Goal: Task Accomplishment & Management: Use online tool/utility

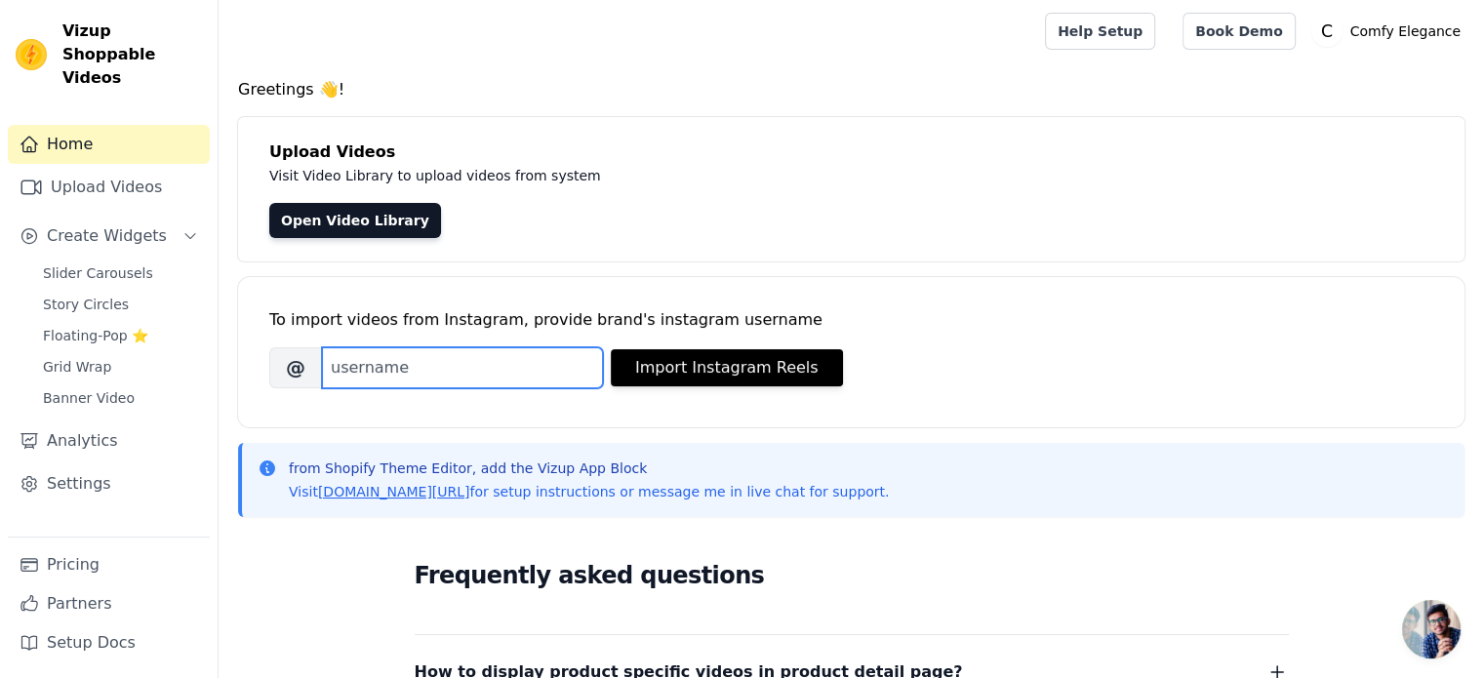
click at [436, 354] on input "Brand's Instagram Username" at bounding box center [462, 367] width 281 height 41
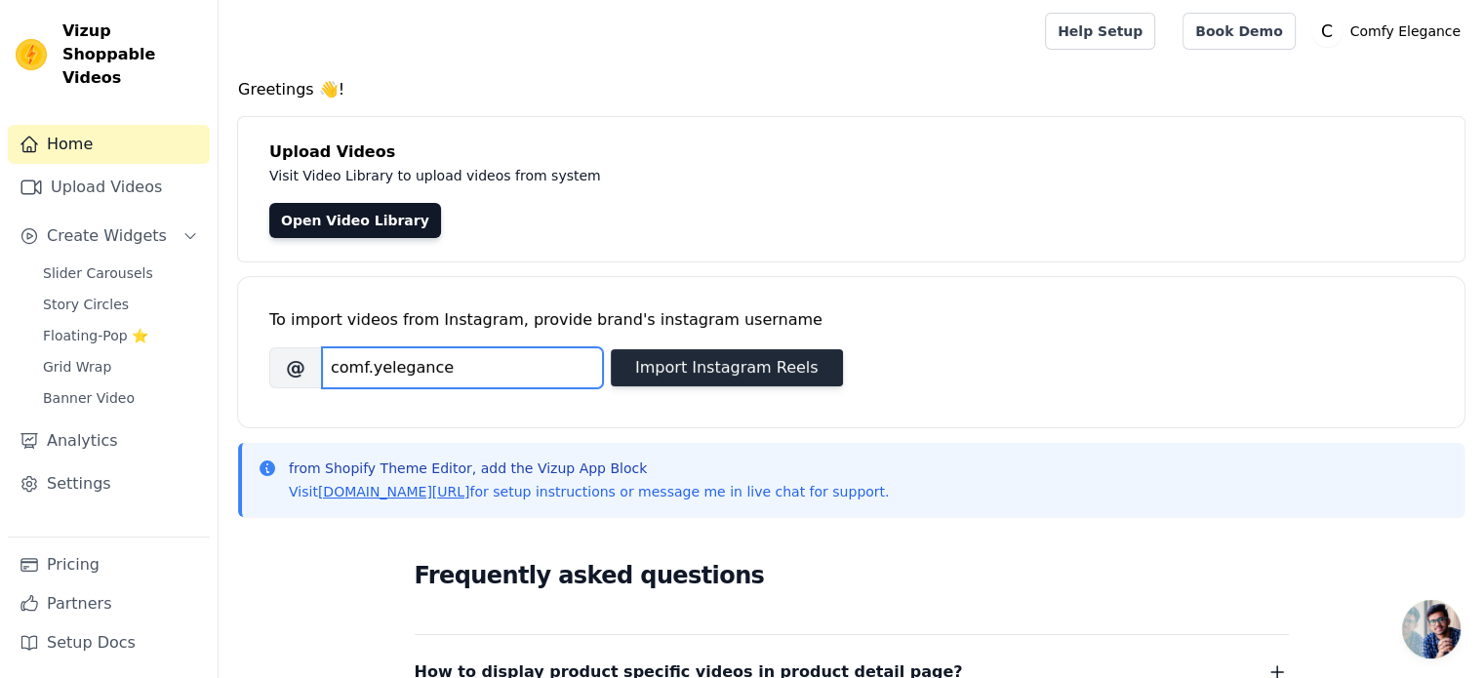
type input "comf.yelegance"
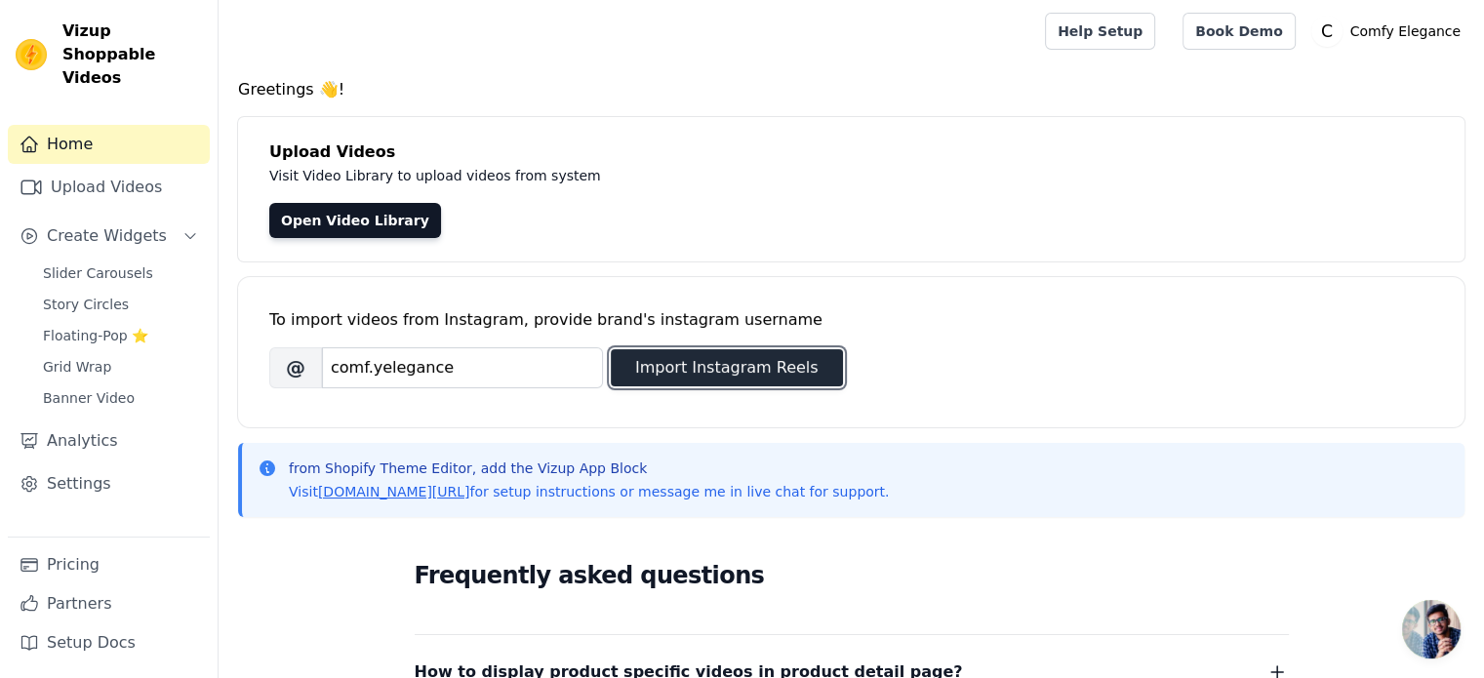
click at [679, 364] on button "Import Instagram Reels" at bounding box center [727, 367] width 232 height 37
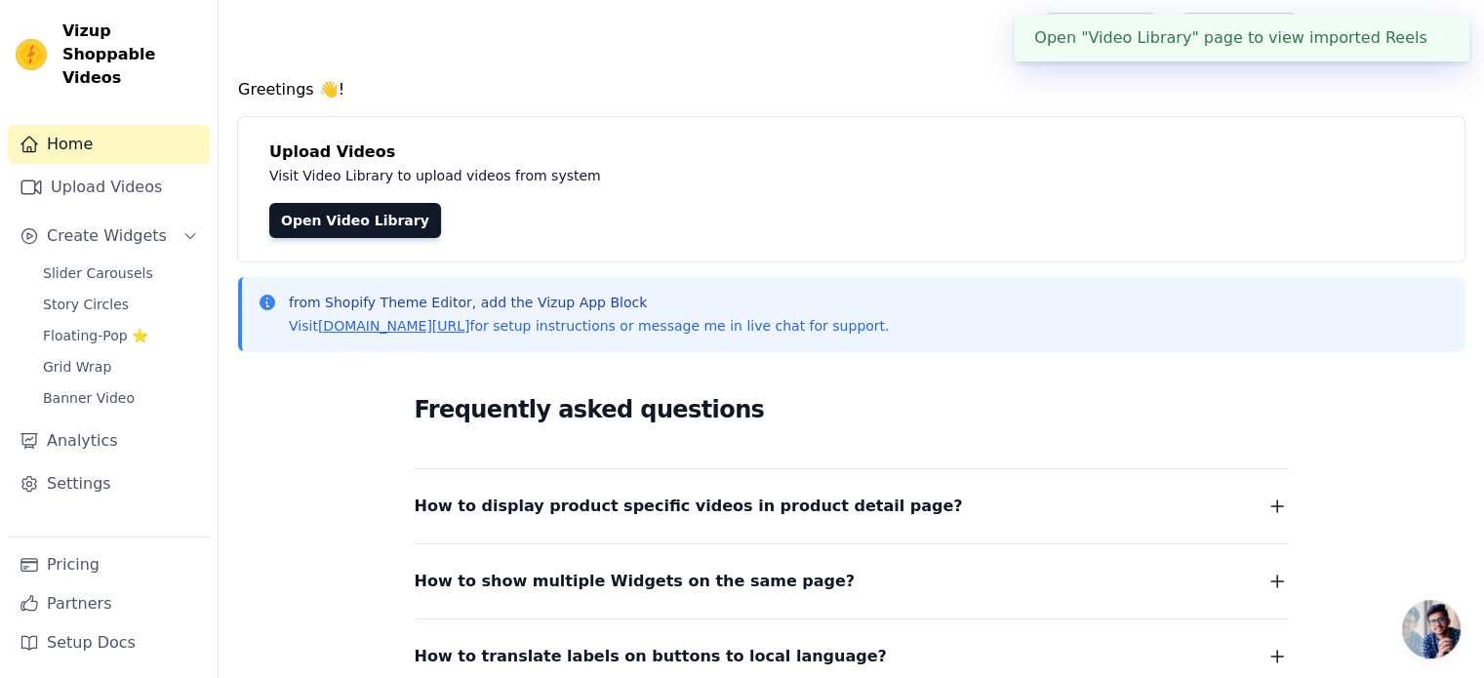
click at [1216, 34] on div "Open "Video Library" page to view imported Reels ✖" at bounding box center [1242, 38] width 455 height 47
click at [1159, 48] on div "Open "Video Library" page to view imported Reels ✖" at bounding box center [1242, 38] width 455 height 47
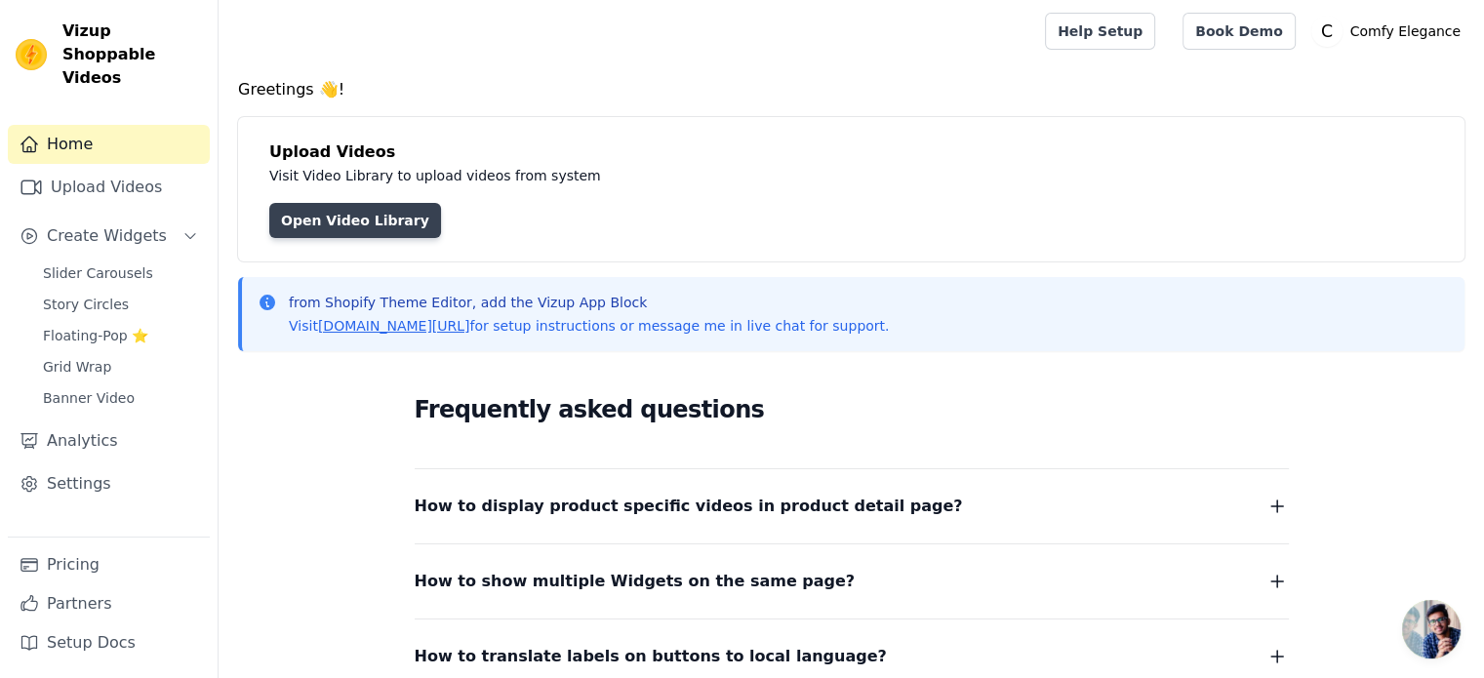
click at [318, 214] on link "Open Video Library" at bounding box center [355, 220] width 172 height 35
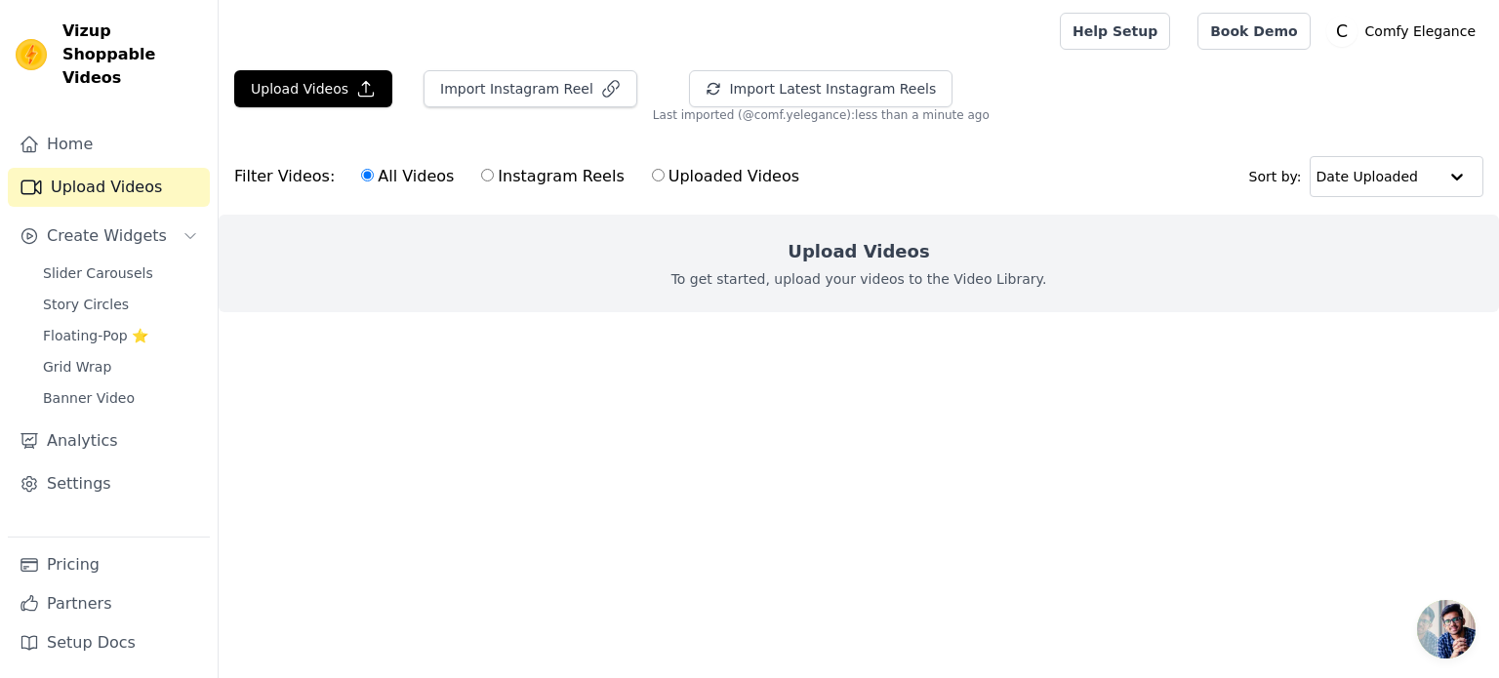
click at [825, 245] on h2 "Upload Videos" at bounding box center [857, 251] width 141 height 27
click at [652, 171] on input "Uploaded Videos" at bounding box center [658, 175] width 13 height 13
radio input "true"
click at [361, 176] on input "All Videos" at bounding box center [367, 175] width 13 height 13
radio input "true"
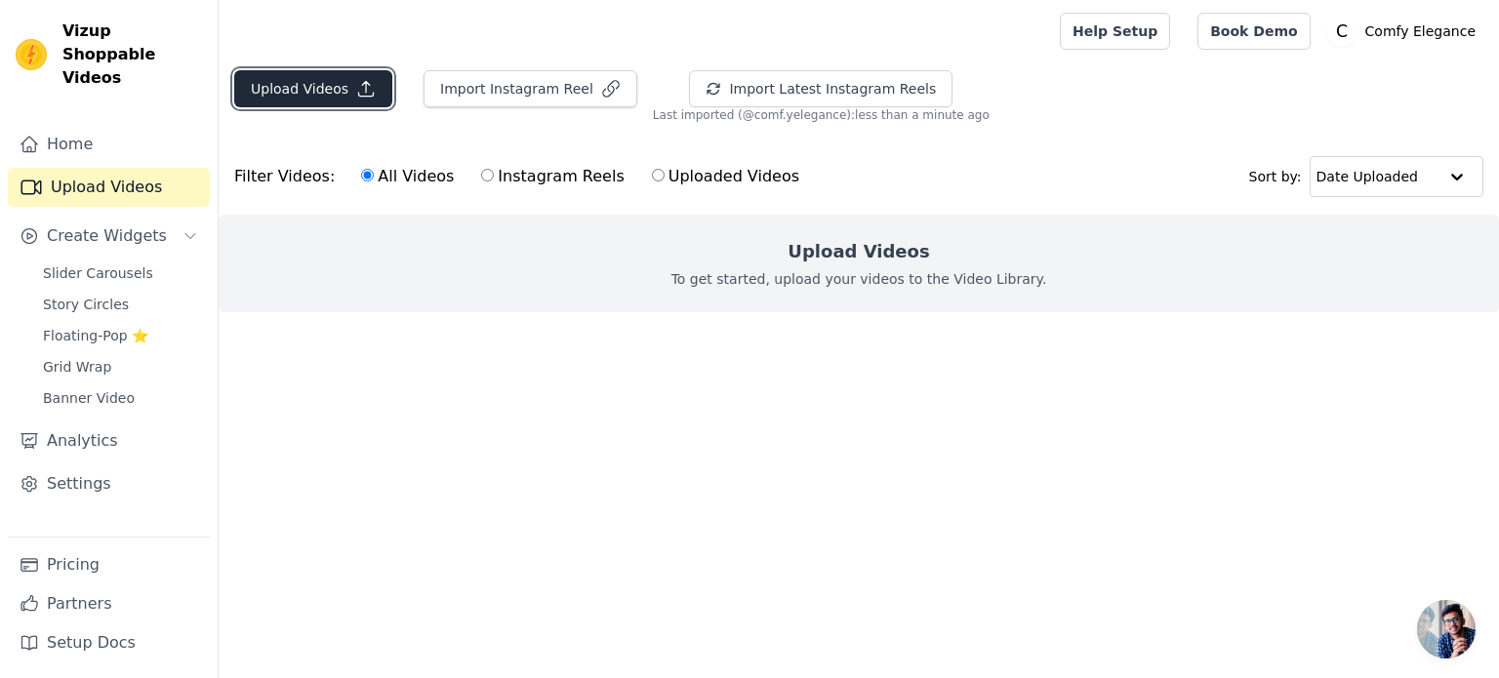
click at [344, 82] on button "Upload Videos" at bounding box center [313, 88] width 158 height 37
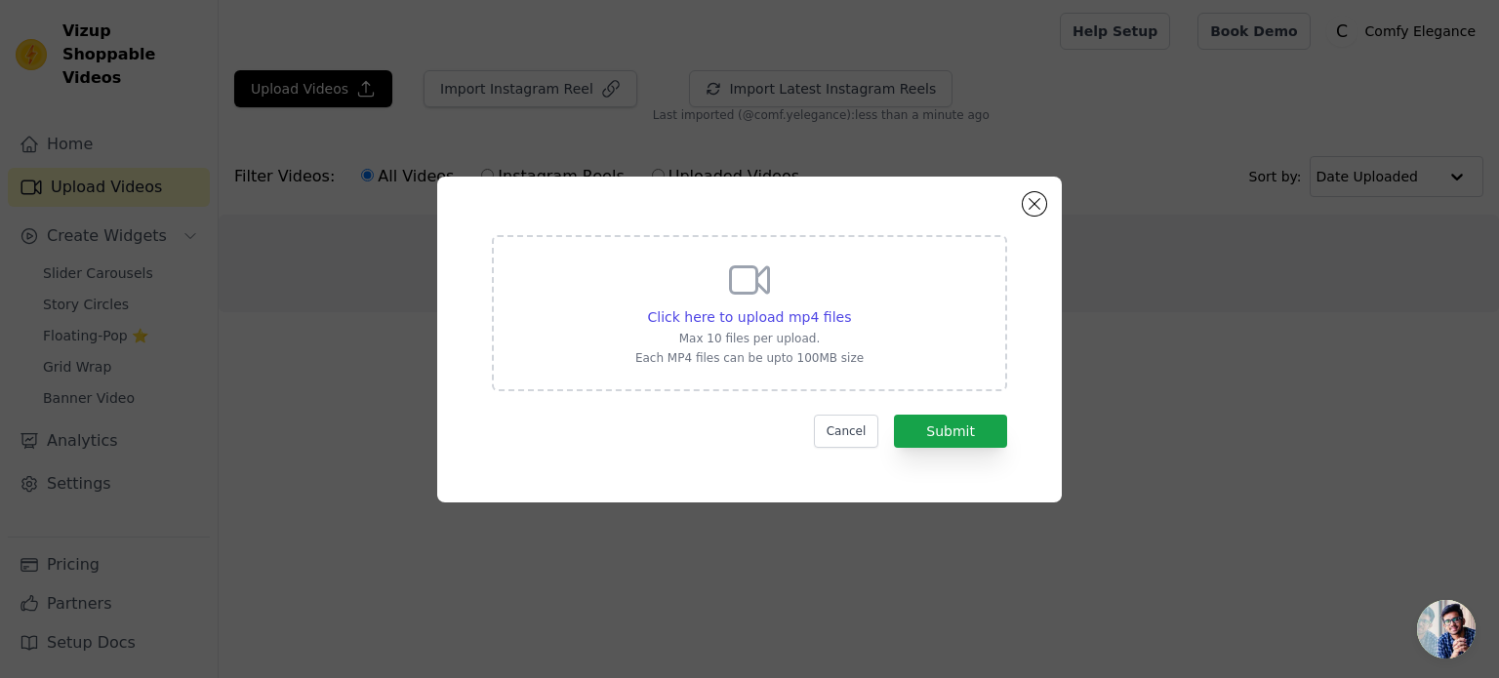
click at [747, 355] on p "Each MP4 files can be upto 100MB size" at bounding box center [749, 358] width 228 height 16
click at [850, 307] on input "Click here to upload mp4 files Max 10 files per upload. Each MP4 files can be u…" at bounding box center [850, 306] width 1 height 1
type input "C:\fakepath\video-ad-machine__[DATE]__10-33-36 PM.mp4"
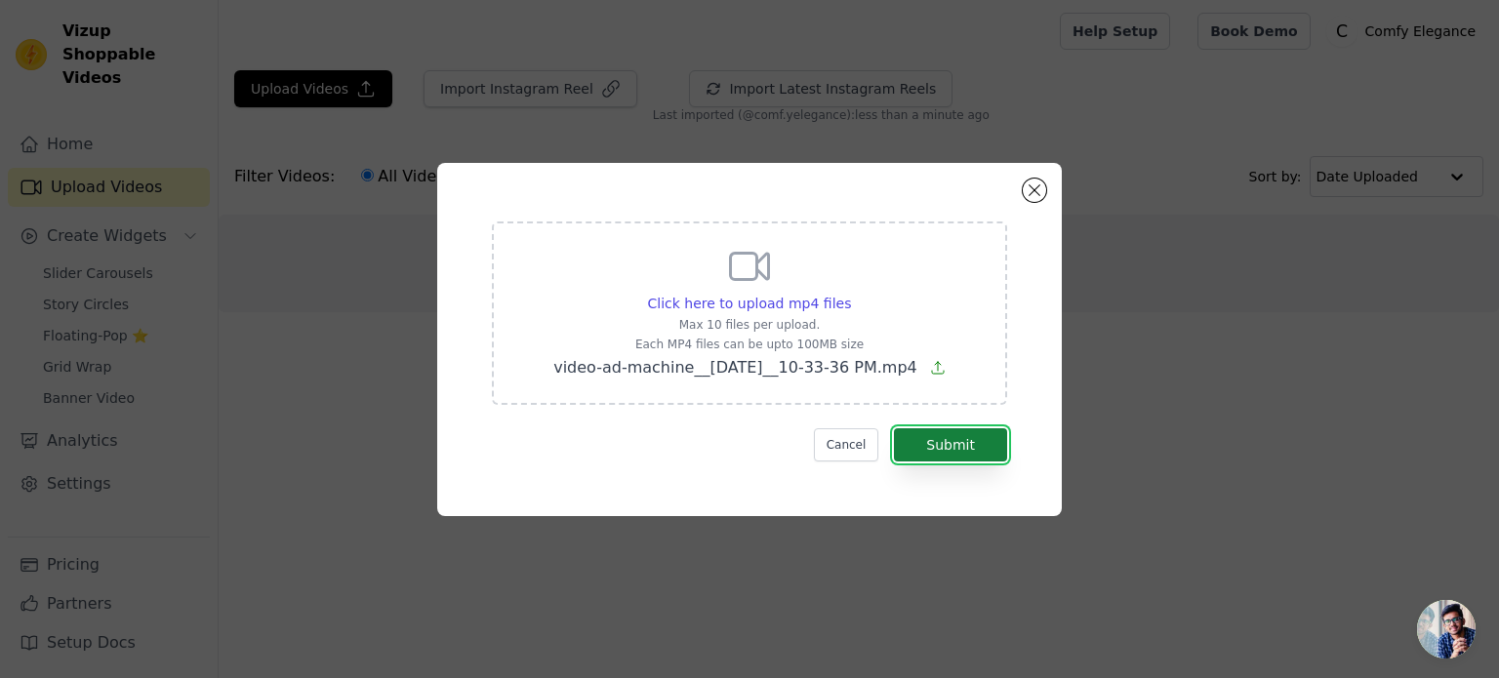
click at [952, 446] on button "Submit" at bounding box center [950, 444] width 113 height 33
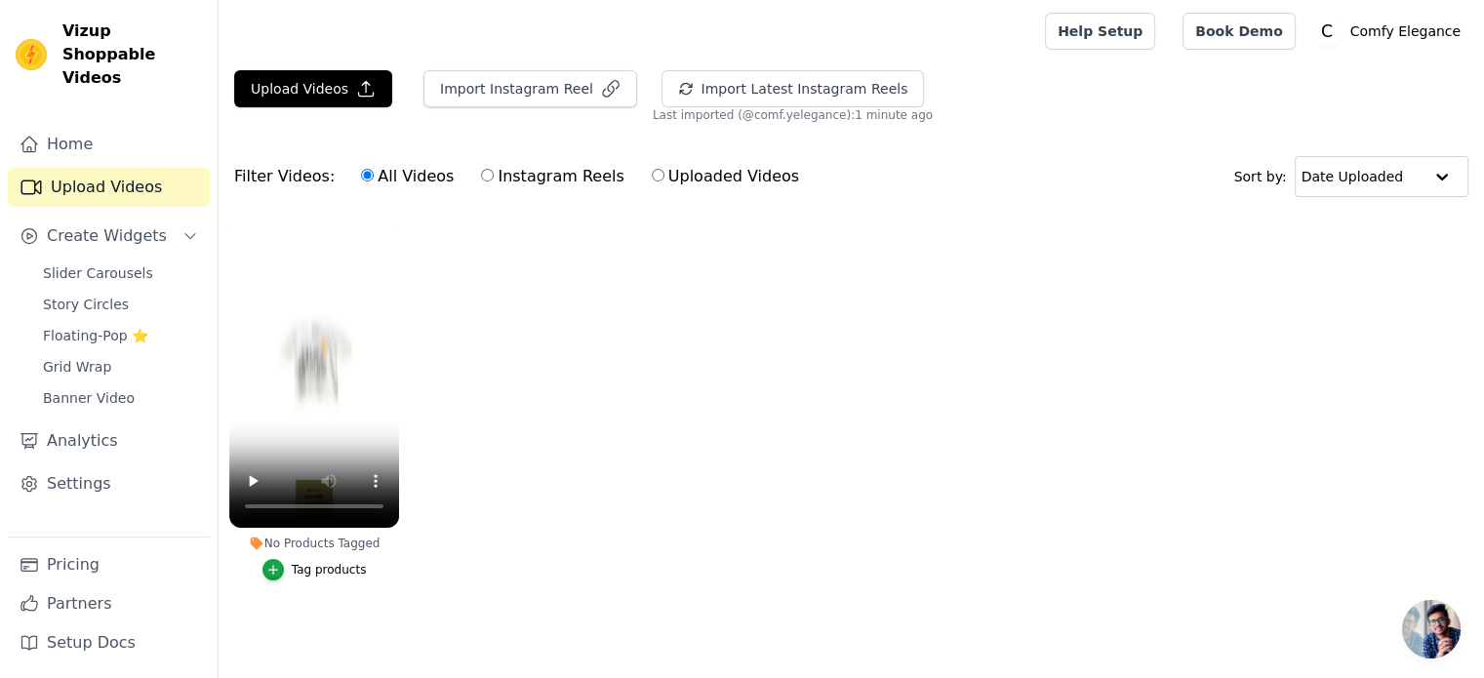
click at [340, 541] on div "No Products Tagged" at bounding box center [314, 544] width 170 height 16
click at [497, 484] on ul "No Products Tagged Tag products" at bounding box center [852, 423] width 1266 height 416
click at [344, 568] on div "Tag products" at bounding box center [329, 570] width 75 height 16
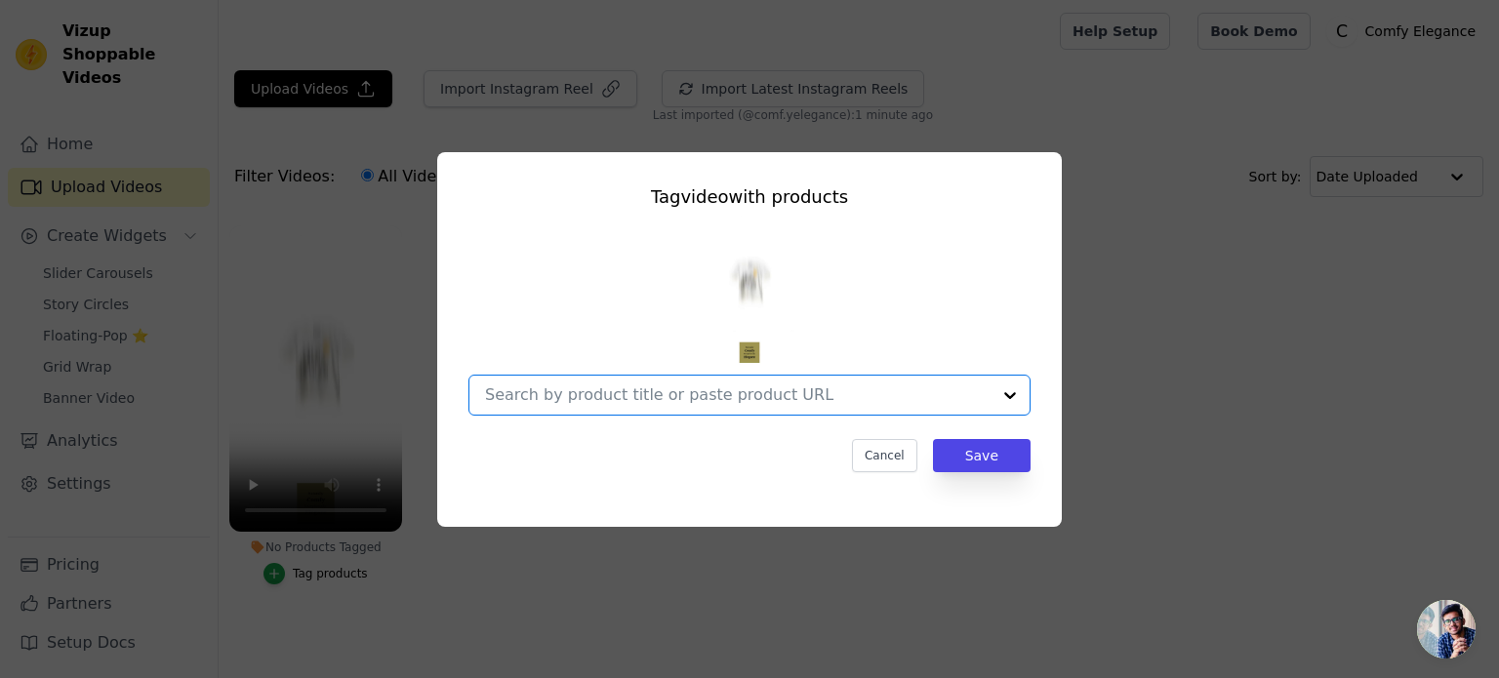
click at [659, 403] on input "No Products Tagged Tag video with products Option undefined, selected. Select i…" at bounding box center [737, 394] width 505 height 19
click at [543, 392] on input "No Products Tagged Tag video with products Option undefined, selected. Select i…" at bounding box center [737, 394] width 505 height 19
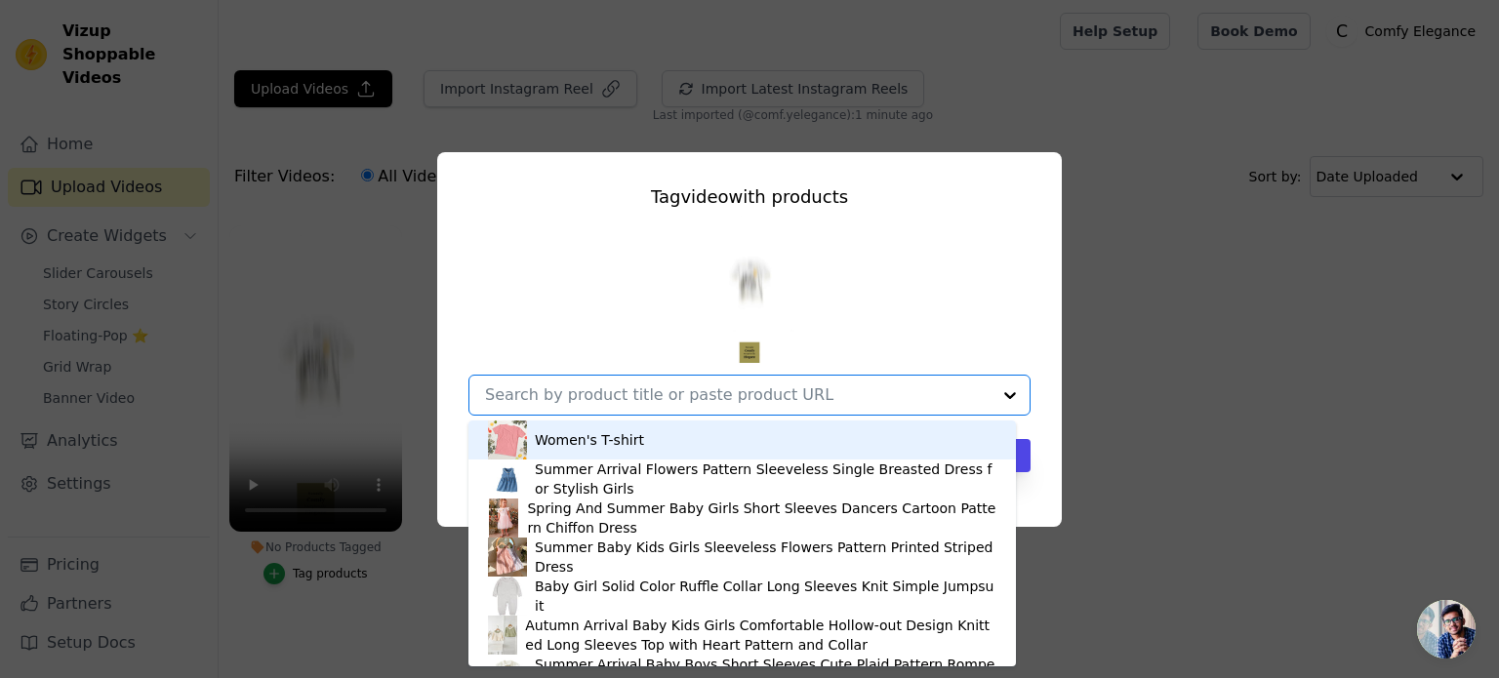
click at [543, 392] on input "No Products Tagged Tag video with products Women's T-shirt Summer Arrival Flowe…" at bounding box center [737, 394] width 505 height 19
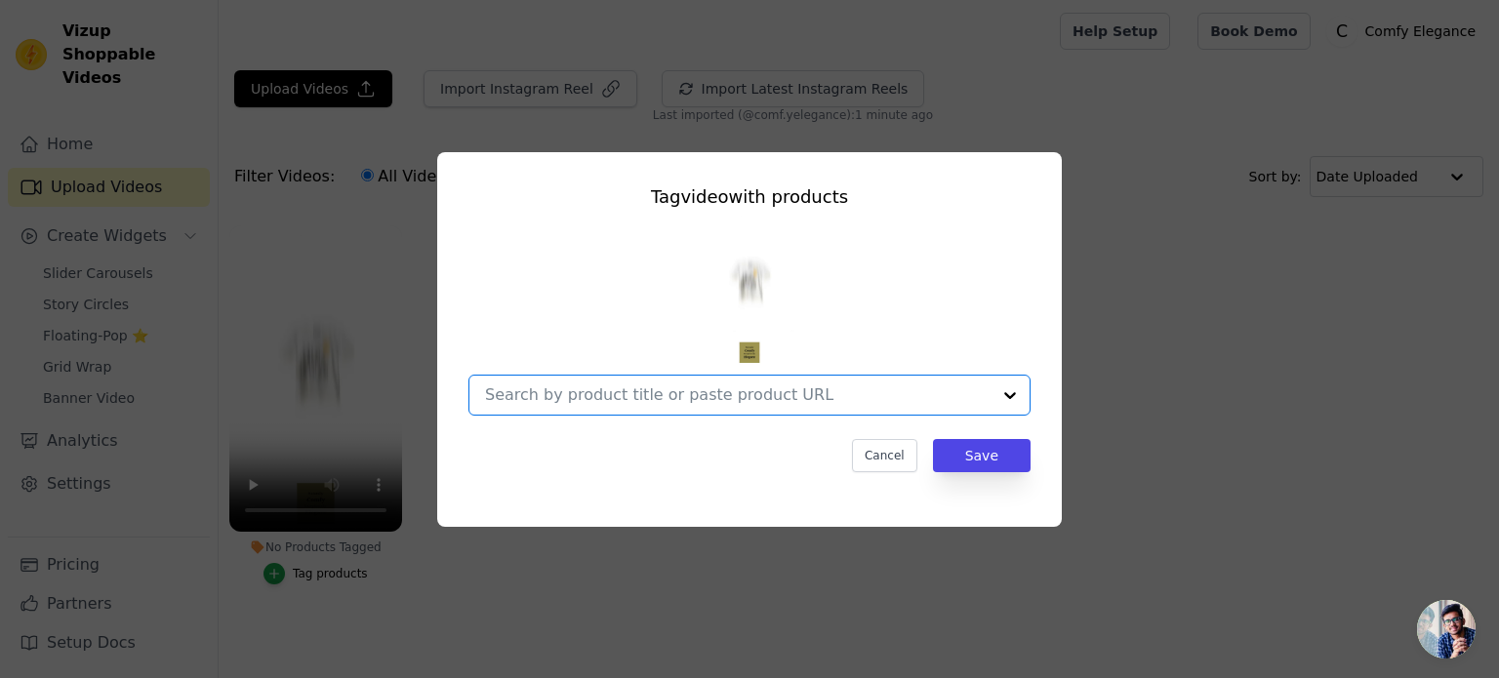
click at [543, 392] on input "No Products Tagged Tag video with products Option undefined, selected. Select i…" at bounding box center [737, 394] width 505 height 19
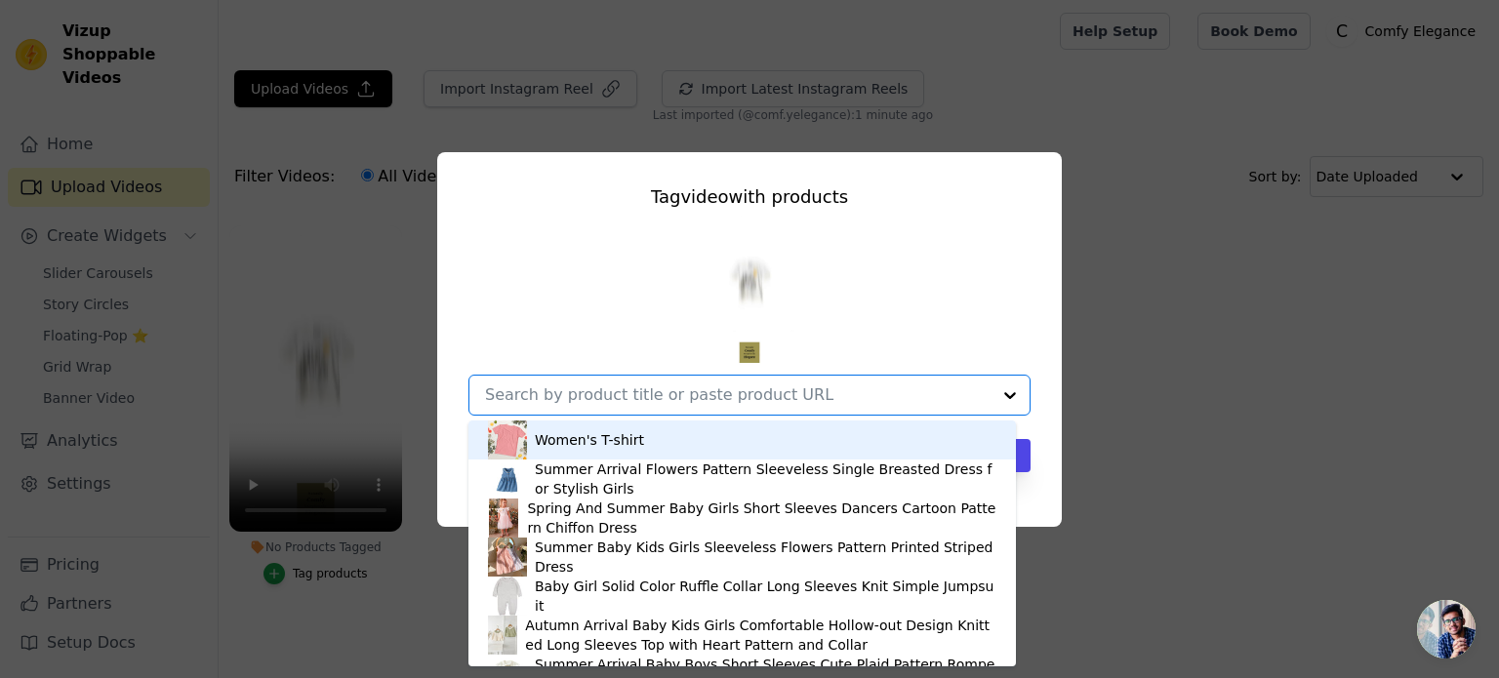
paste input "https://comfyelegance.com/en-me/collections/brands-outlet"
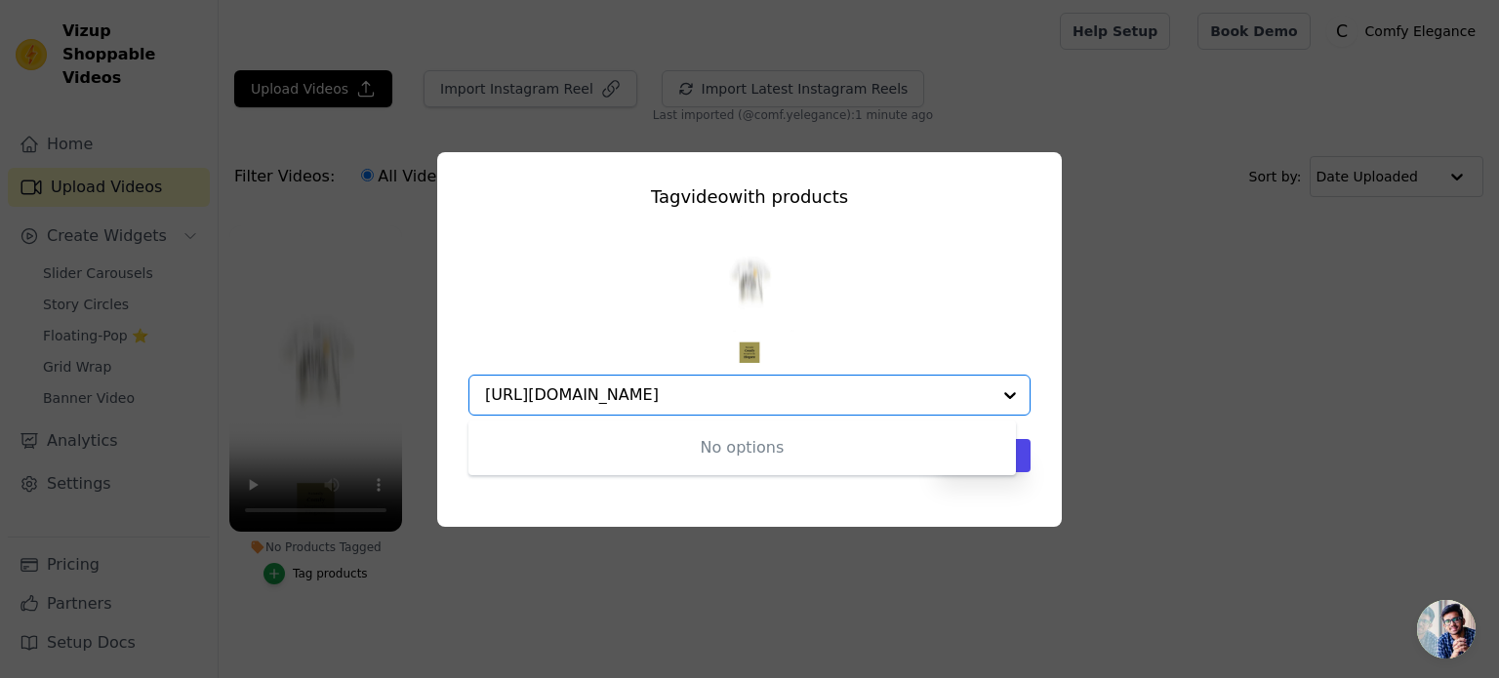
type input "https://comfyelegance.com/en-me/collections/brands-outlet"
